Goal: Find specific page/section: Find specific page/section

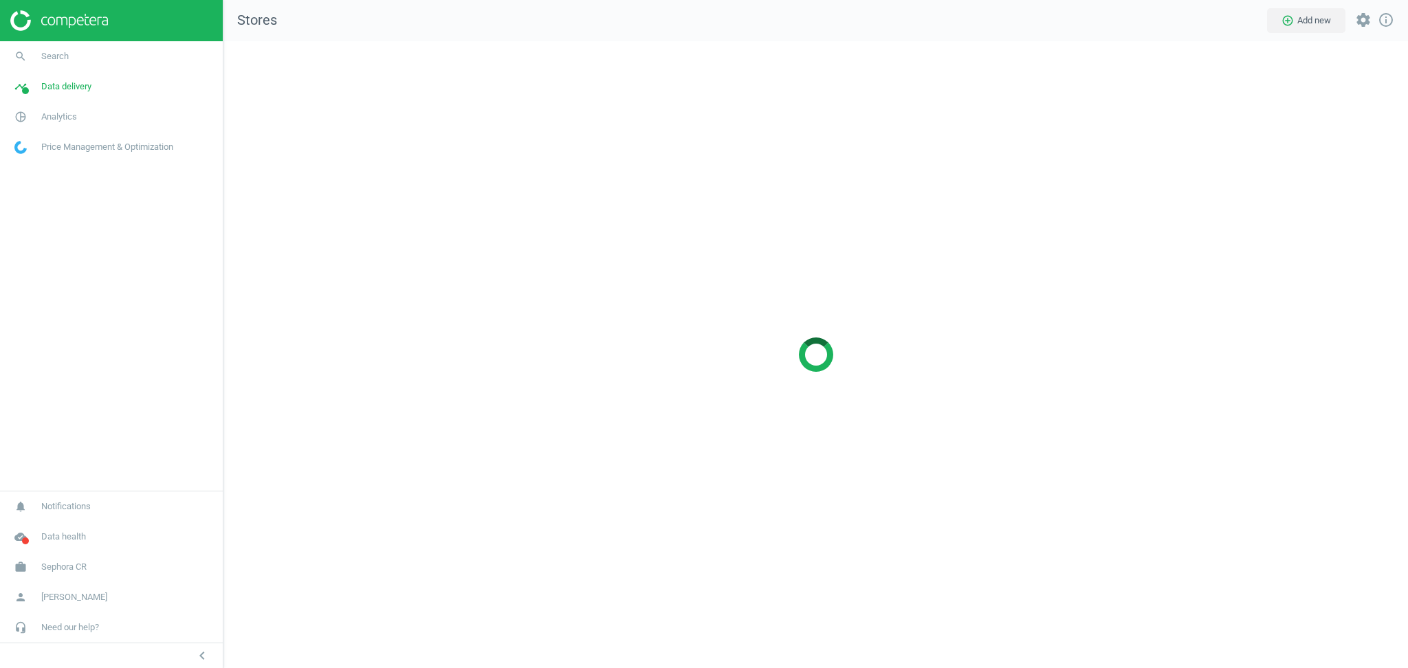
scroll to position [655, 1212]
click at [64, 556] on link "work Sephora CR" at bounding box center [111, 567] width 223 height 30
click at [43, 529] on span "Switch campaign" at bounding box center [45, 526] width 61 height 11
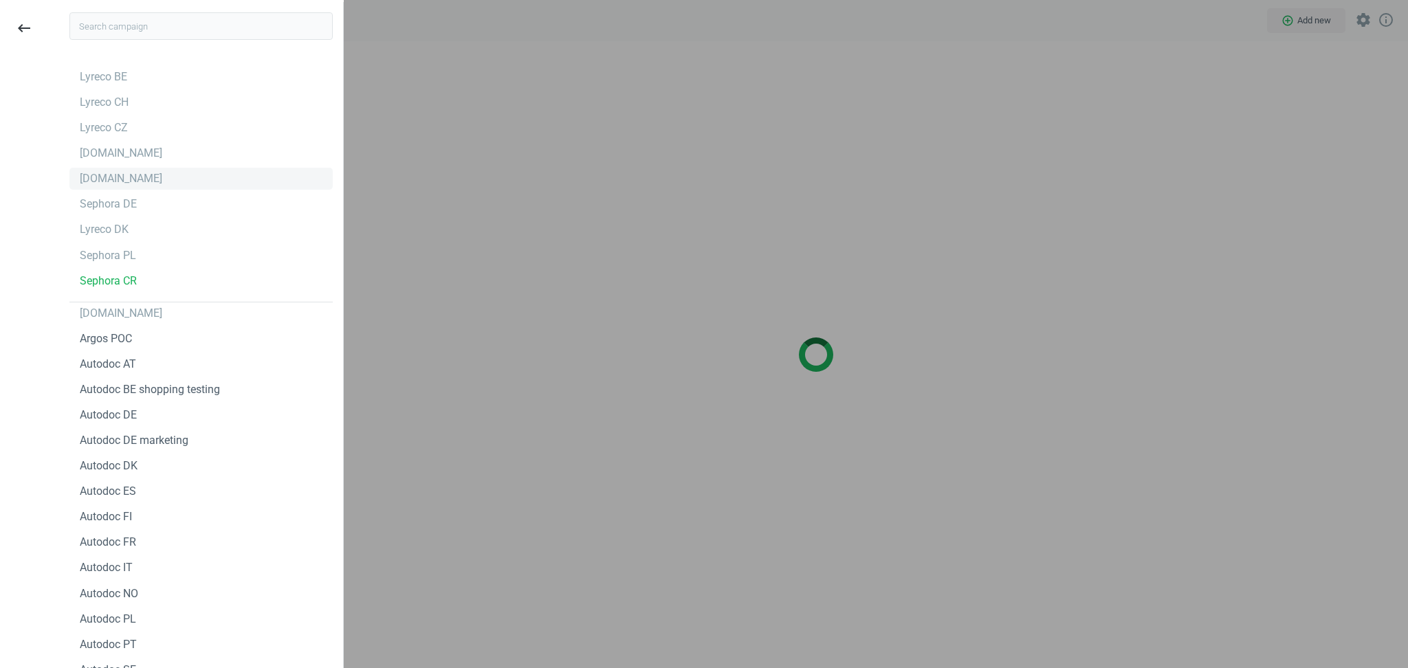
click at [113, 182] on div "[DOMAIN_NAME]" at bounding box center [121, 178] width 82 height 15
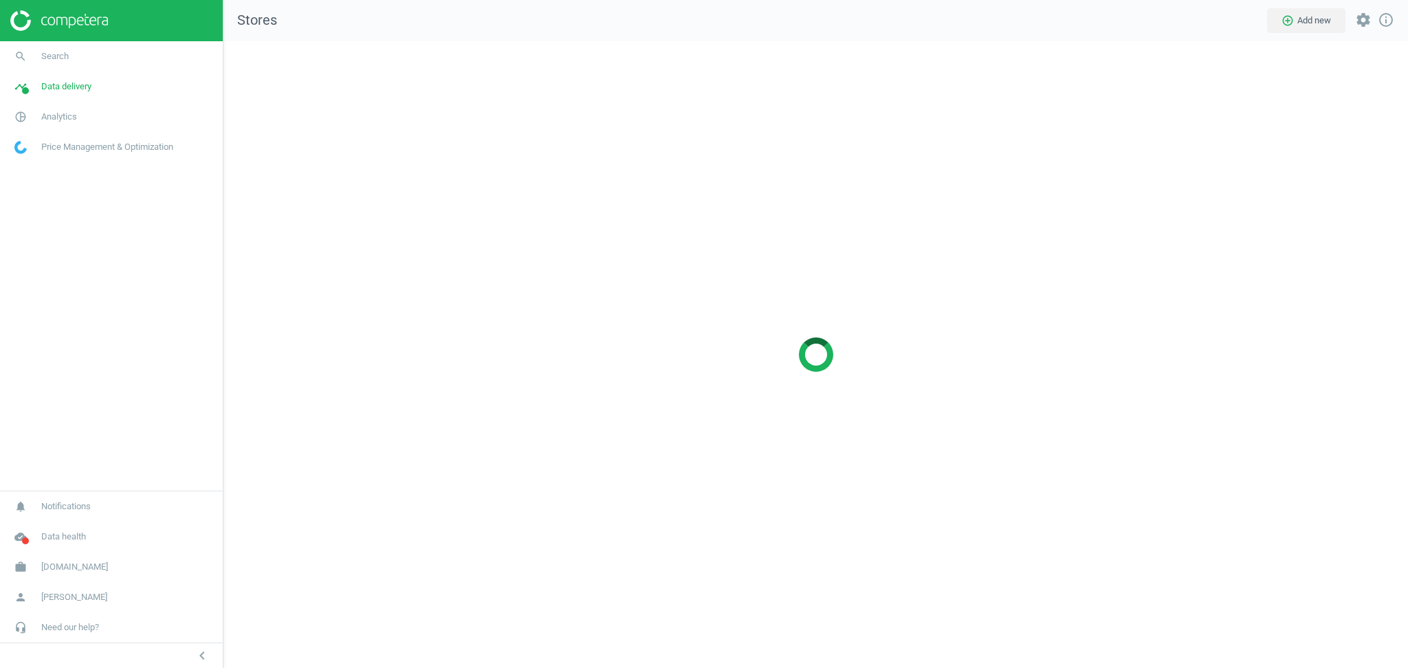
scroll to position [655, 1212]
click at [67, 86] on span "Data delivery" at bounding box center [66, 86] width 50 height 12
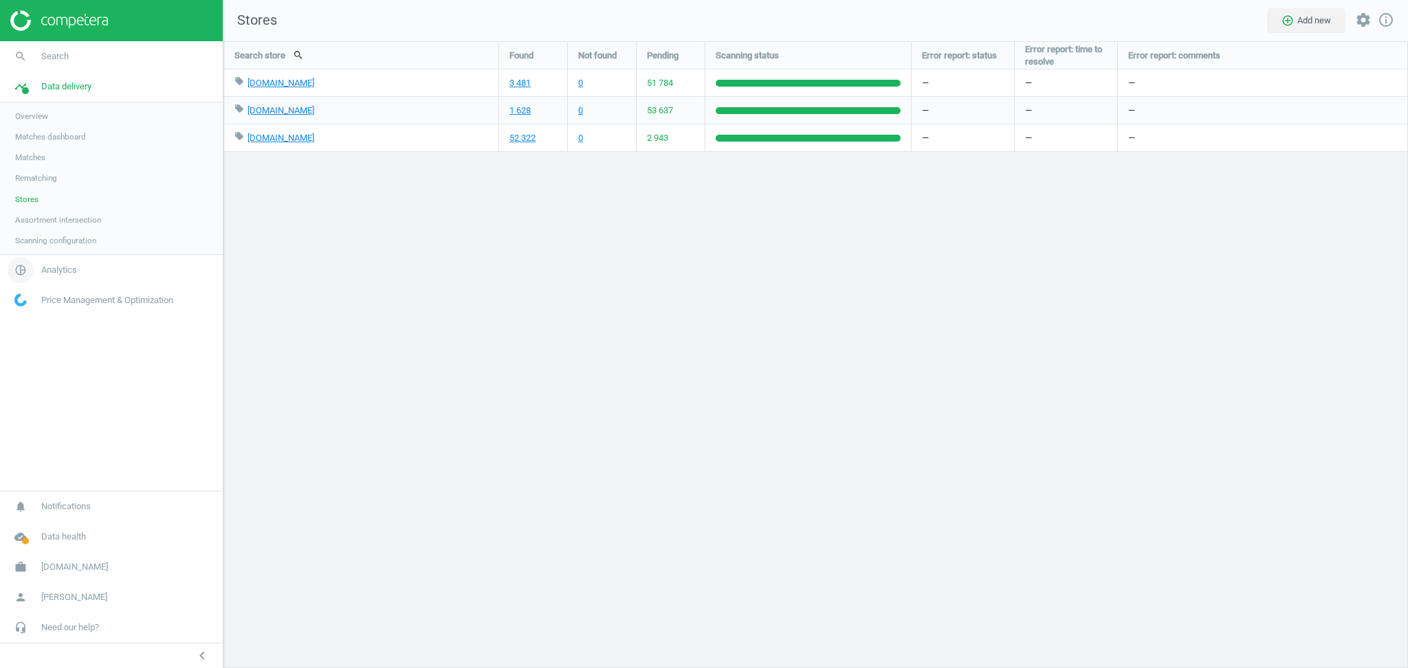
click at [56, 267] on span "Analytics" at bounding box center [59, 270] width 36 height 12
click at [44, 170] on span "Products" at bounding box center [31, 167] width 32 height 11
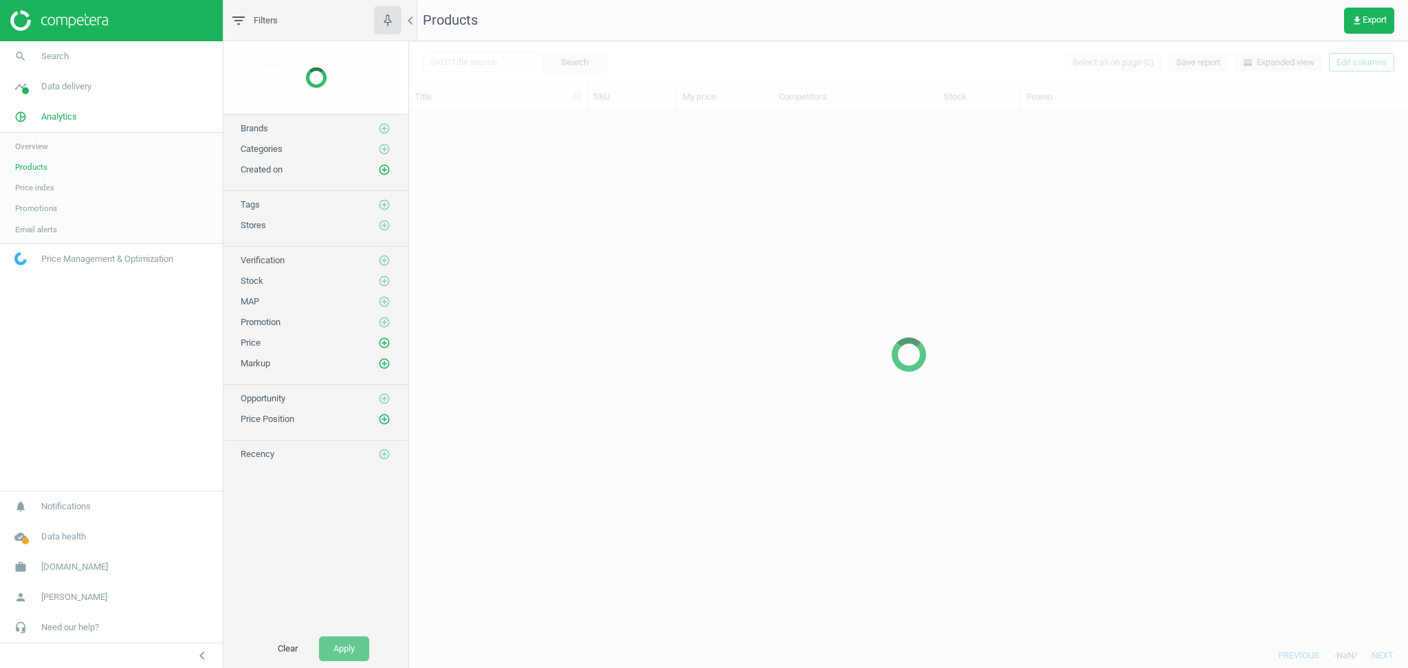
scroll to position [518, 984]
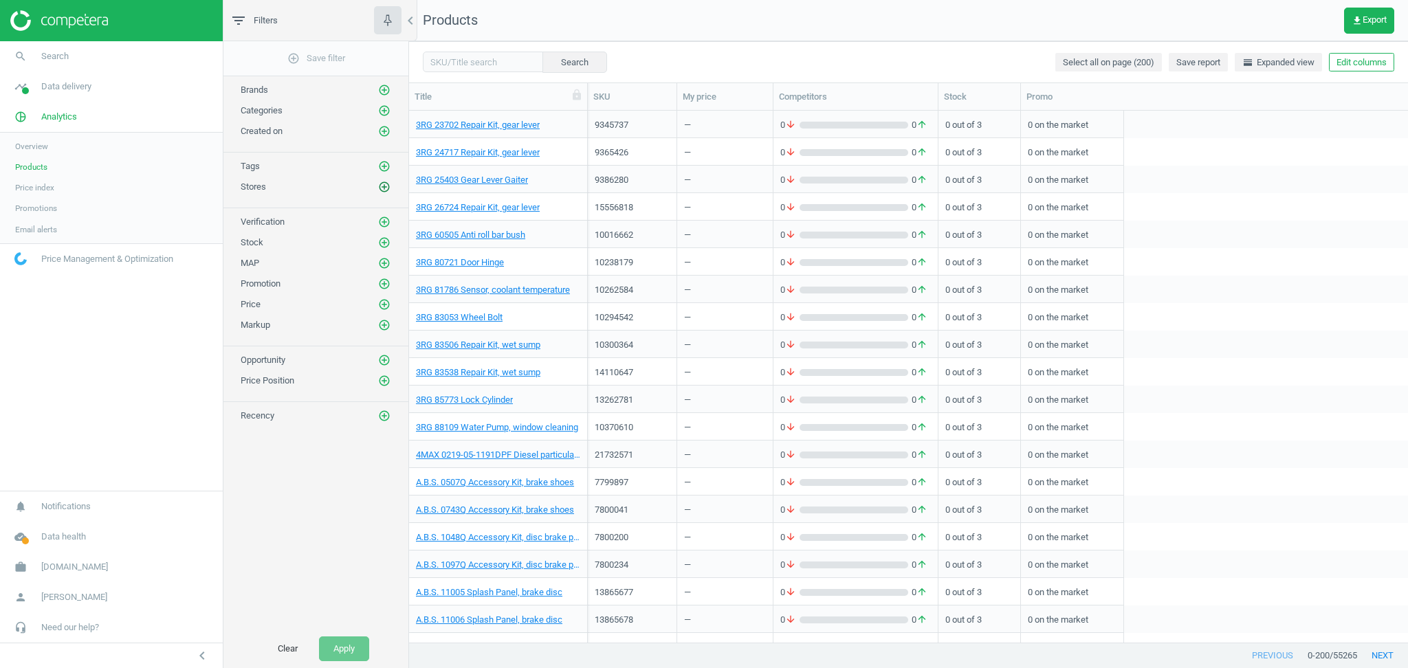
click at [385, 186] on icon "add_circle_outline" at bounding box center [384, 187] width 12 height 12
